Goal: Find specific fact: Find specific fact

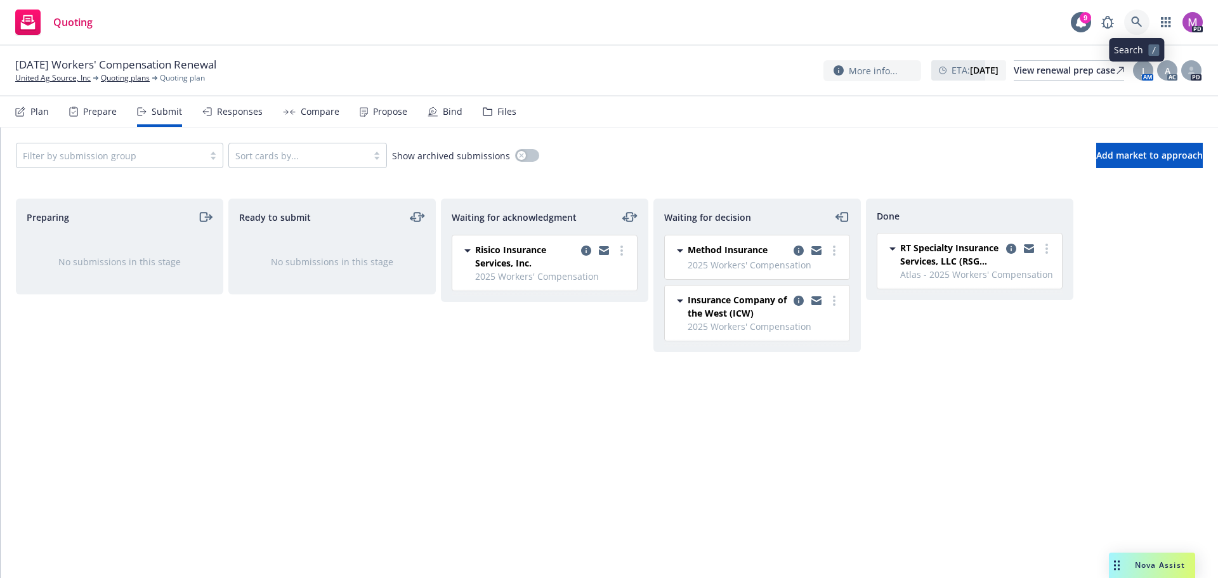
click at [1135, 22] on icon at bounding box center [1136, 21] width 11 height 11
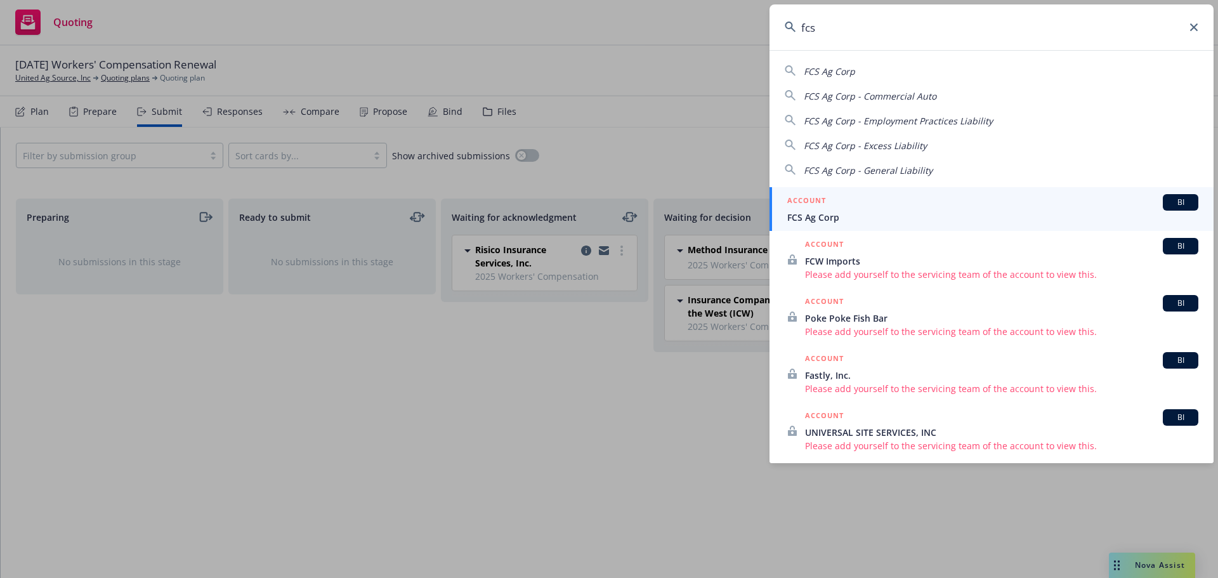
type input "fcs"
click at [819, 219] on span "FCS Ag Corp" at bounding box center [992, 217] width 411 height 13
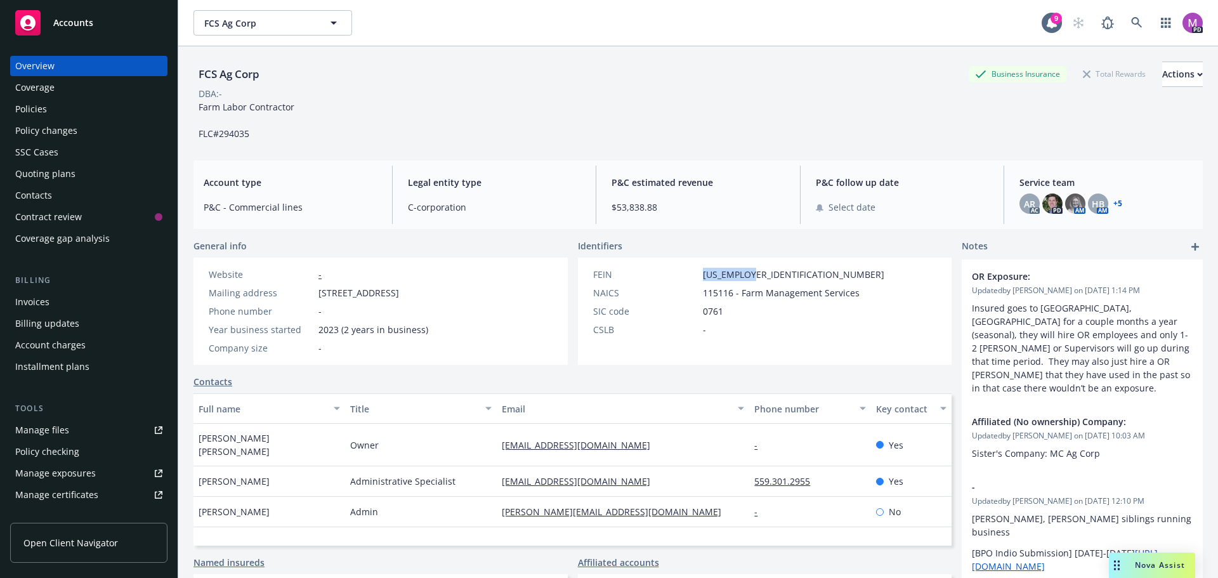
drag, startPoint x: 727, startPoint y: 276, endPoint x: 696, endPoint y: 274, distance: 30.5
click at [696, 274] on div "FEIN [US_EMPLOYER_IDENTIFICATION_NUMBER]" at bounding box center [738, 274] width 301 height 13
copy span "[US_EMPLOYER_IDENTIFICATION_NUMBER]"
